Goal: Task Accomplishment & Management: Use online tool/utility

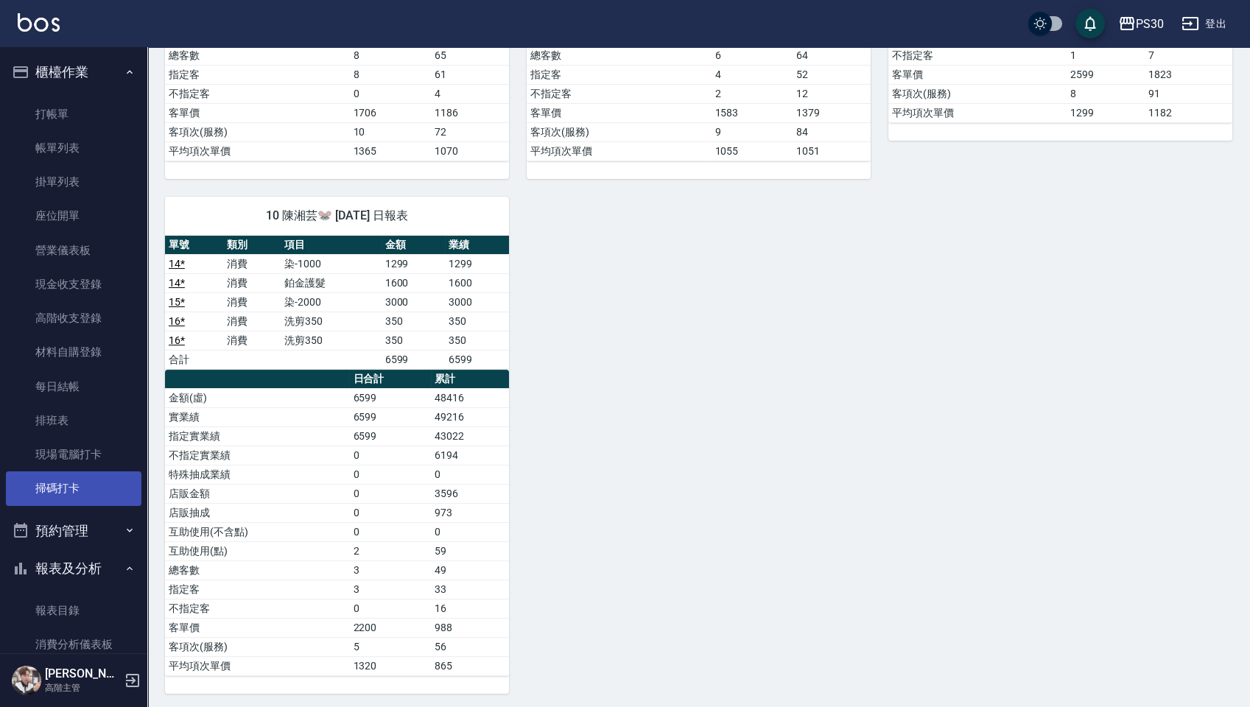
click at [55, 502] on link "掃碼打卡" at bounding box center [74, 488] width 136 height 34
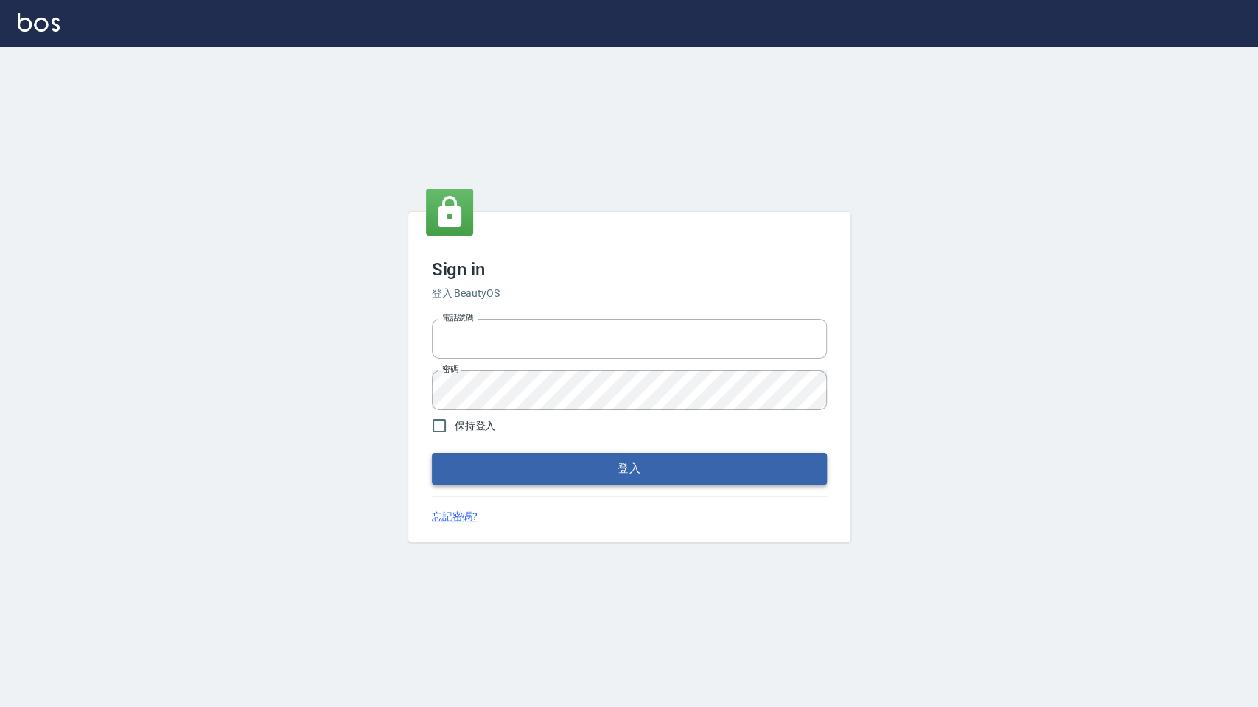
type input "0972392966"
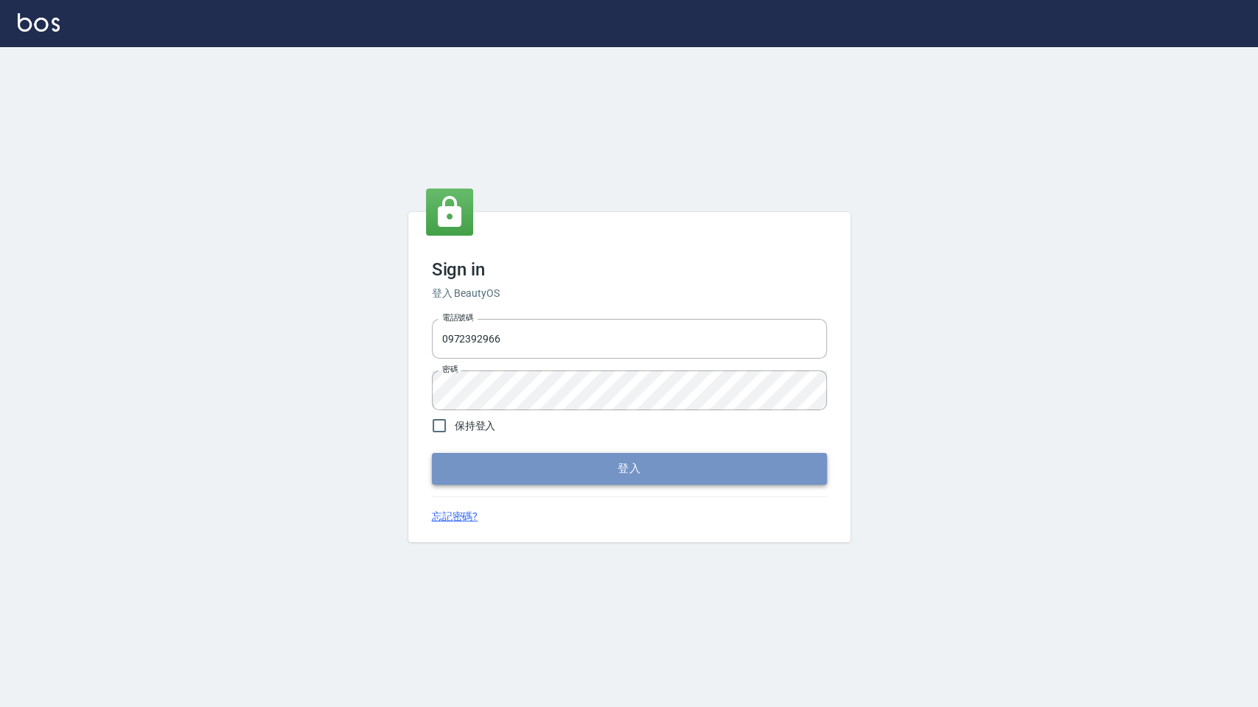
click at [703, 467] on button "登入" at bounding box center [629, 468] width 395 height 31
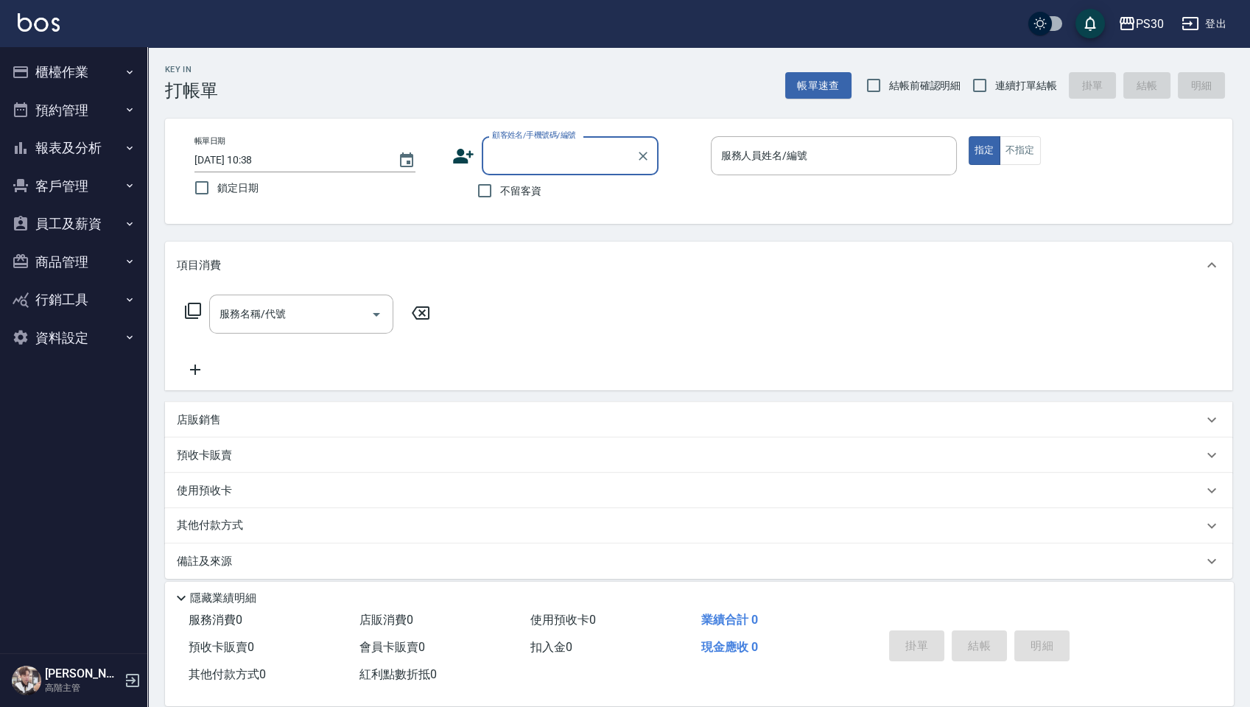
click at [111, 66] on button "櫃檯作業" at bounding box center [74, 72] width 136 height 38
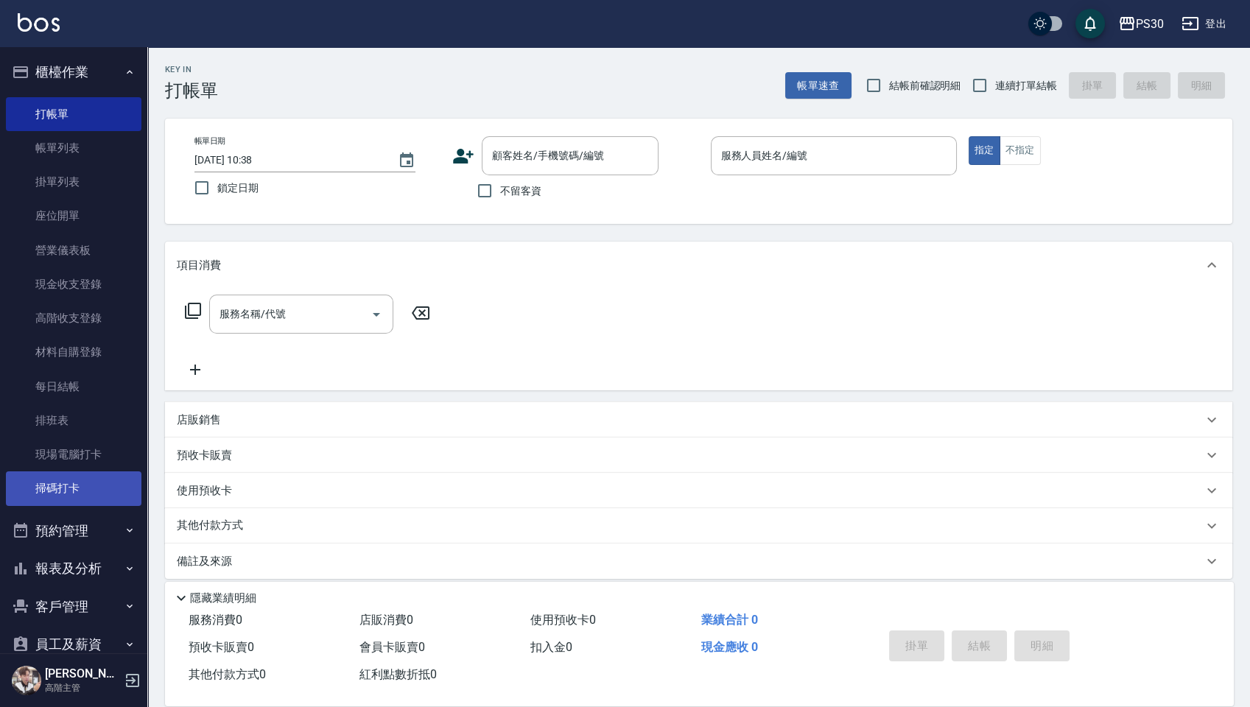
click at [54, 490] on link "掃碼打卡" at bounding box center [74, 488] width 136 height 34
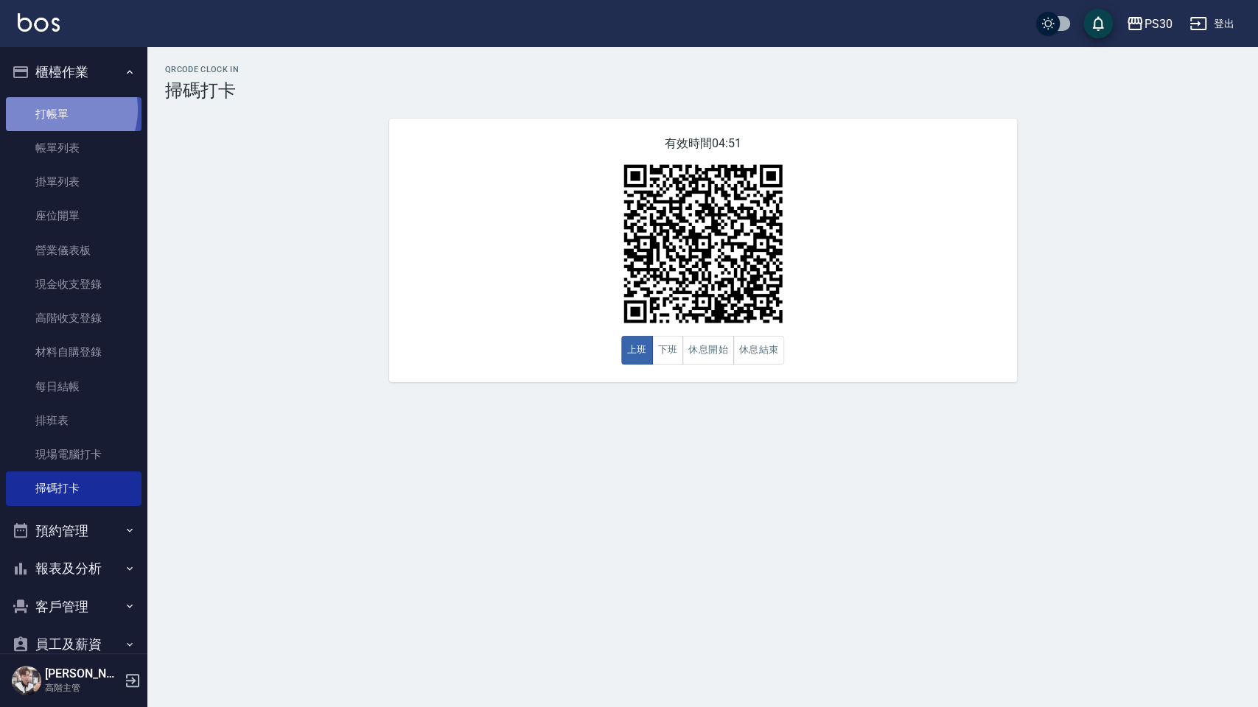
click at [59, 109] on link "打帳單" at bounding box center [74, 114] width 136 height 34
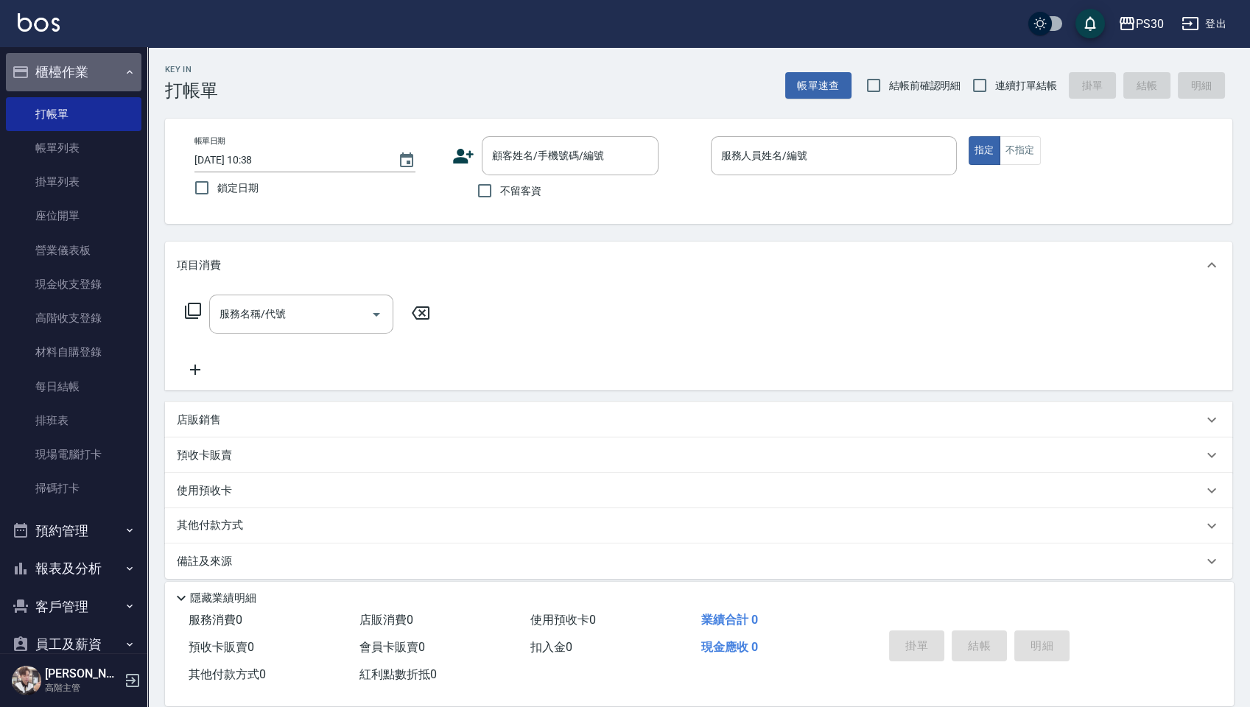
click at [88, 69] on button "櫃檯作業" at bounding box center [74, 72] width 136 height 38
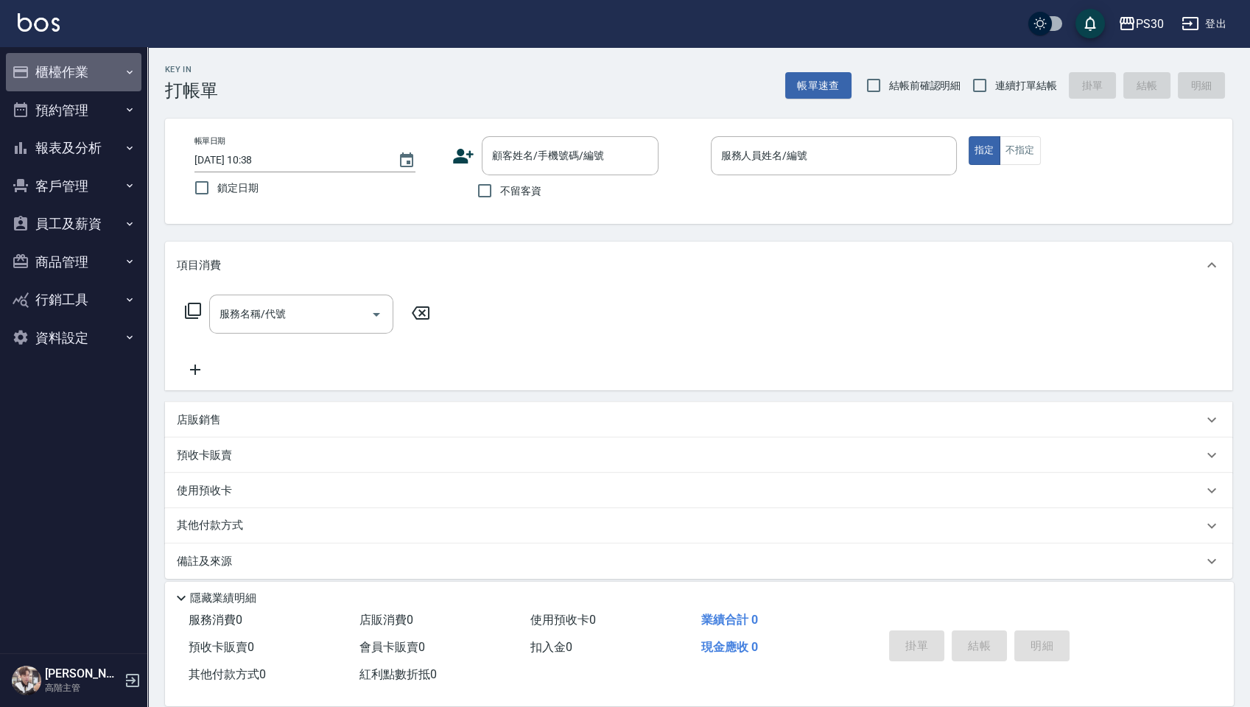
click at [87, 74] on button "櫃檯作業" at bounding box center [74, 72] width 136 height 38
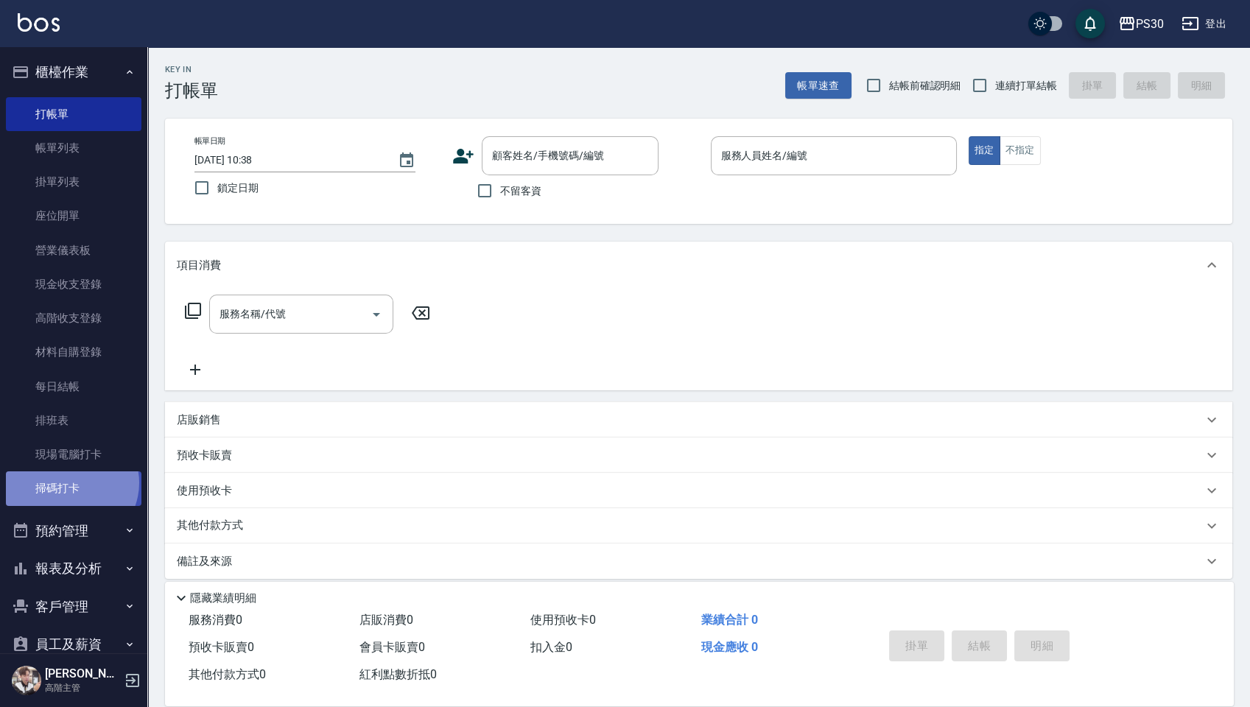
click at [70, 483] on link "掃碼打卡" at bounding box center [74, 488] width 136 height 34
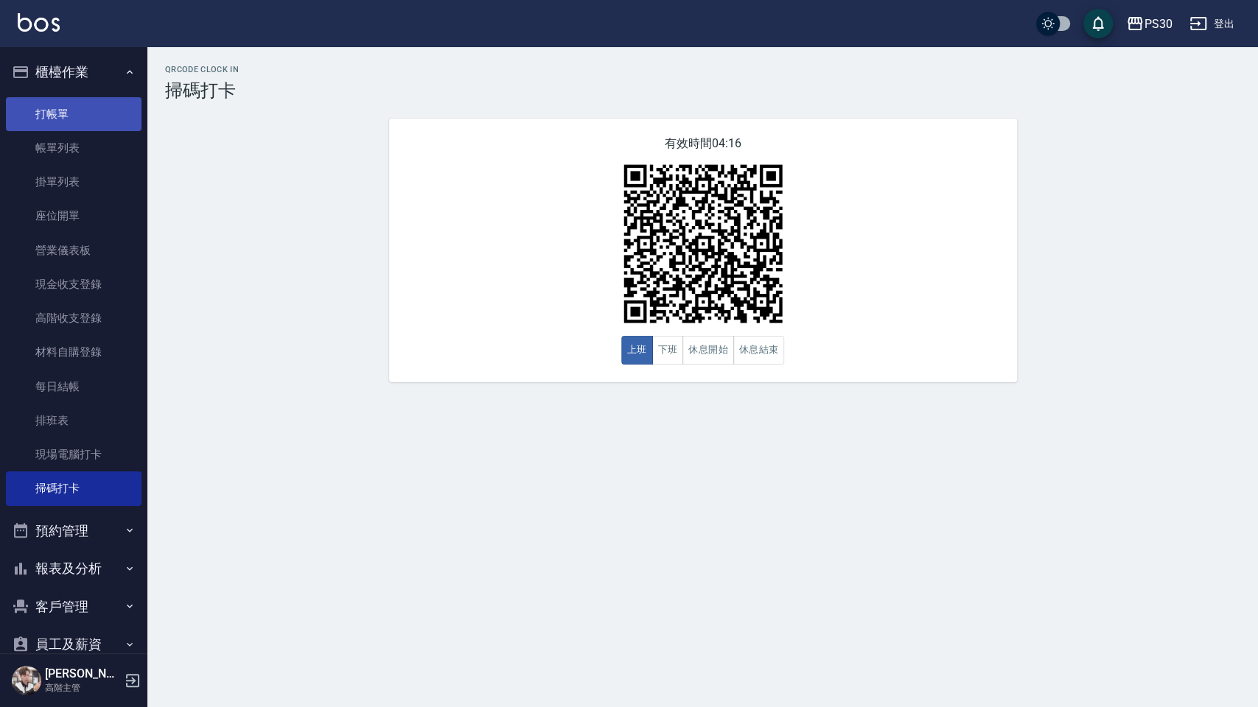
click at [53, 111] on link "打帳單" at bounding box center [74, 114] width 136 height 34
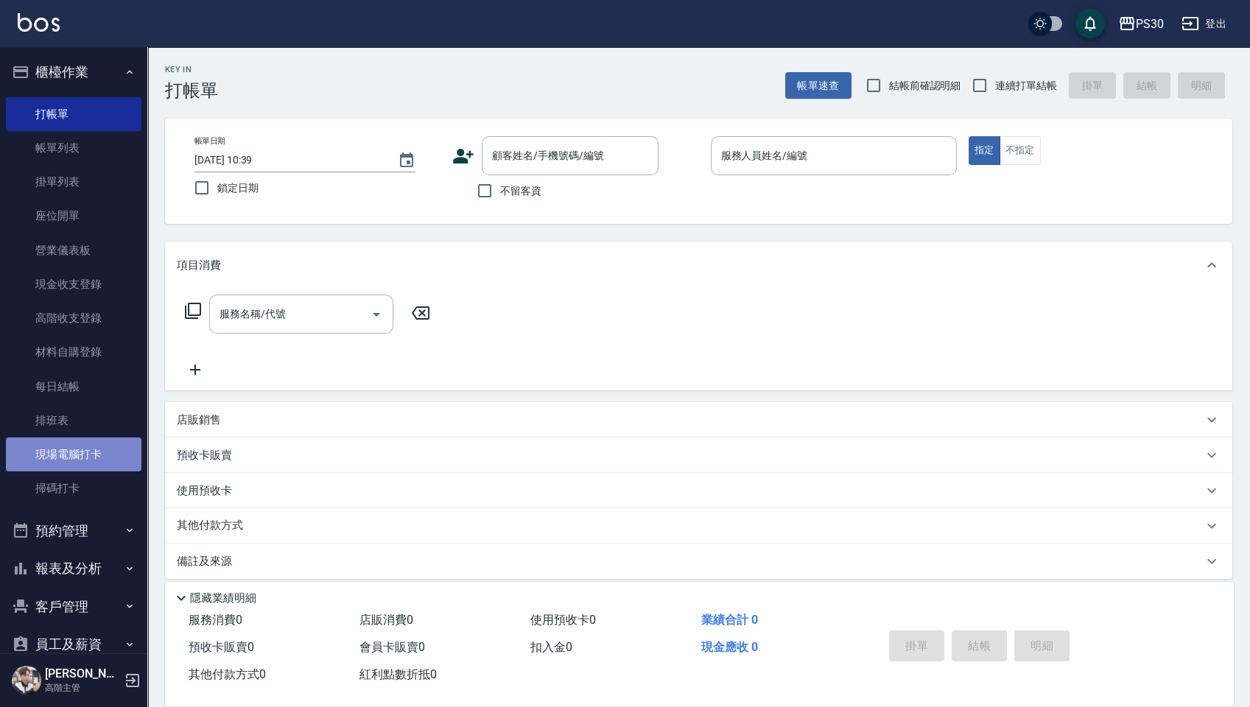
click at [75, 447] on link "現場電腦打卡" at bounding box center [74, 455] width 136 height 34
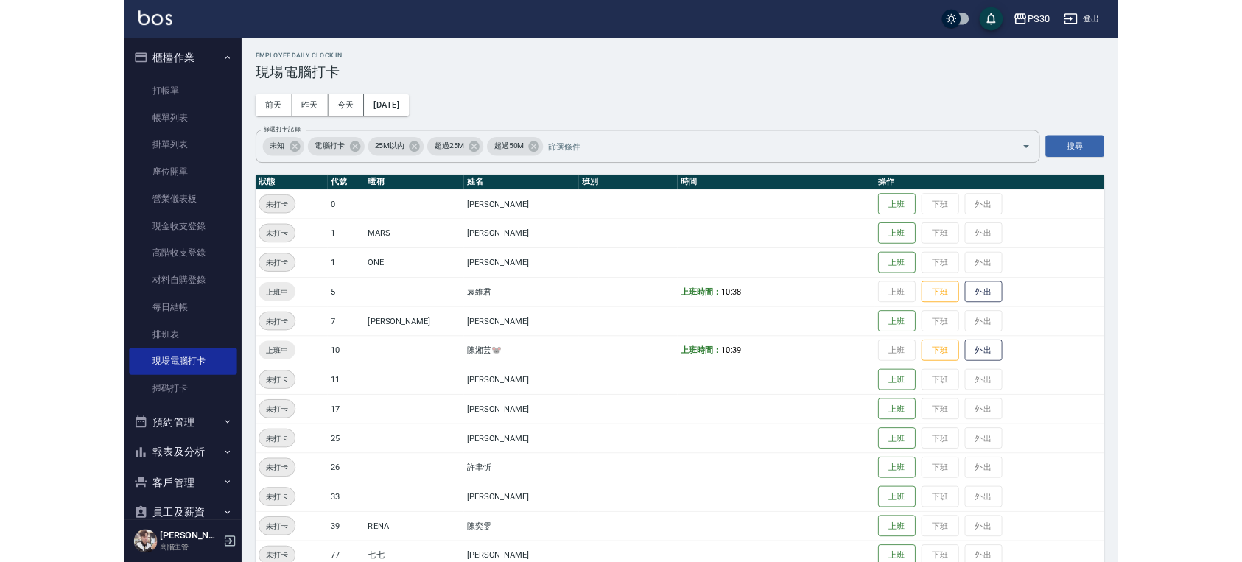
scroll to position [27, 0]
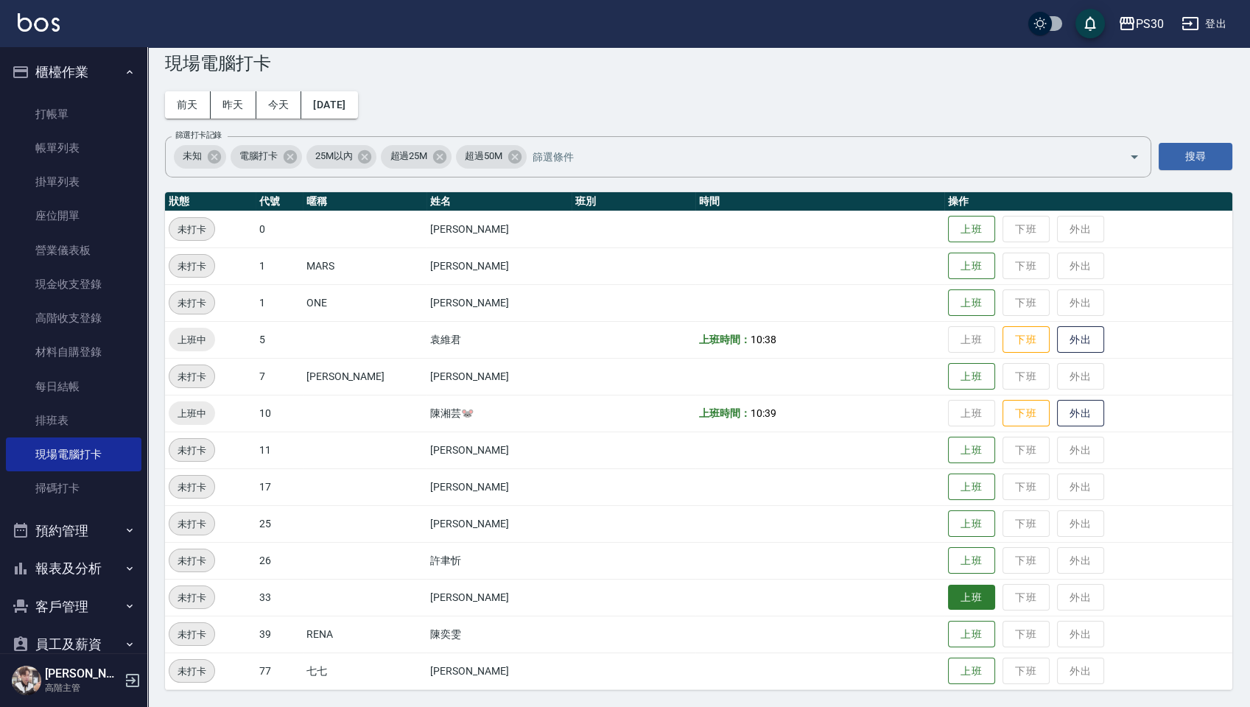
click at [958, 595] on button "上班" at bounding box center [971, 598] width 47 height 26
